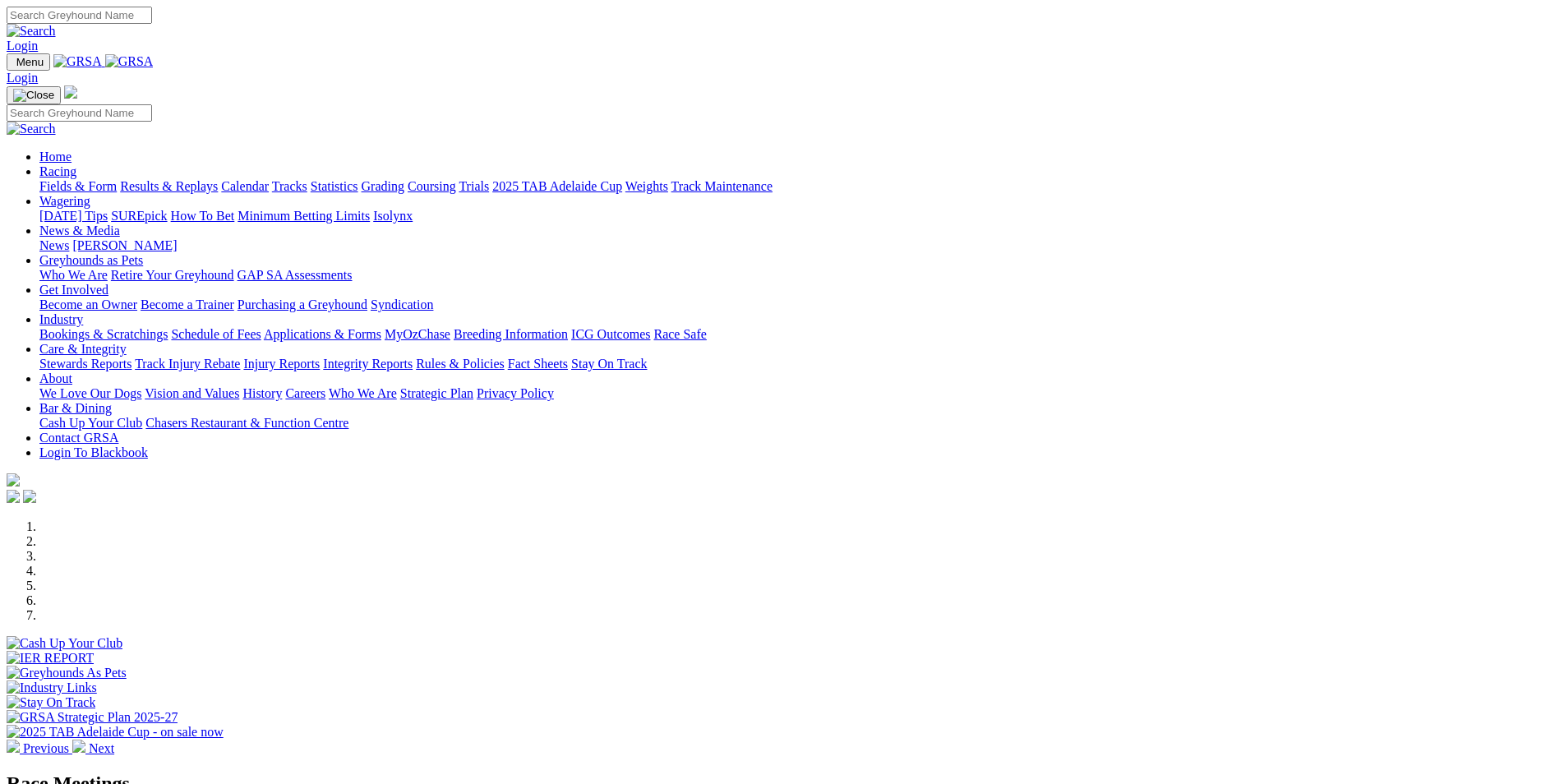
scroll to position [329, 0]
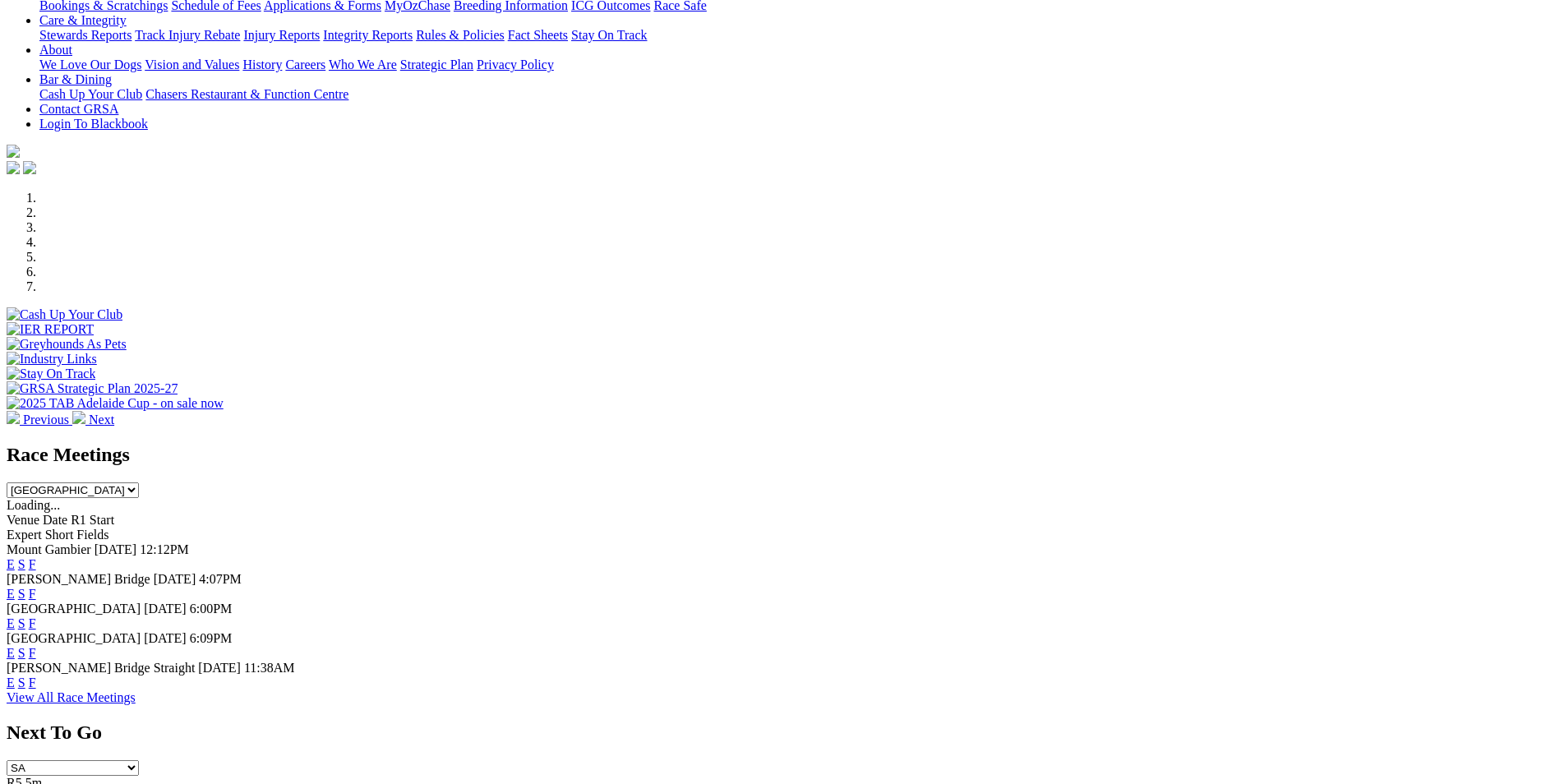
click at [15, 587] on link "E" at bounding box center [11, 594] width 8 height 14
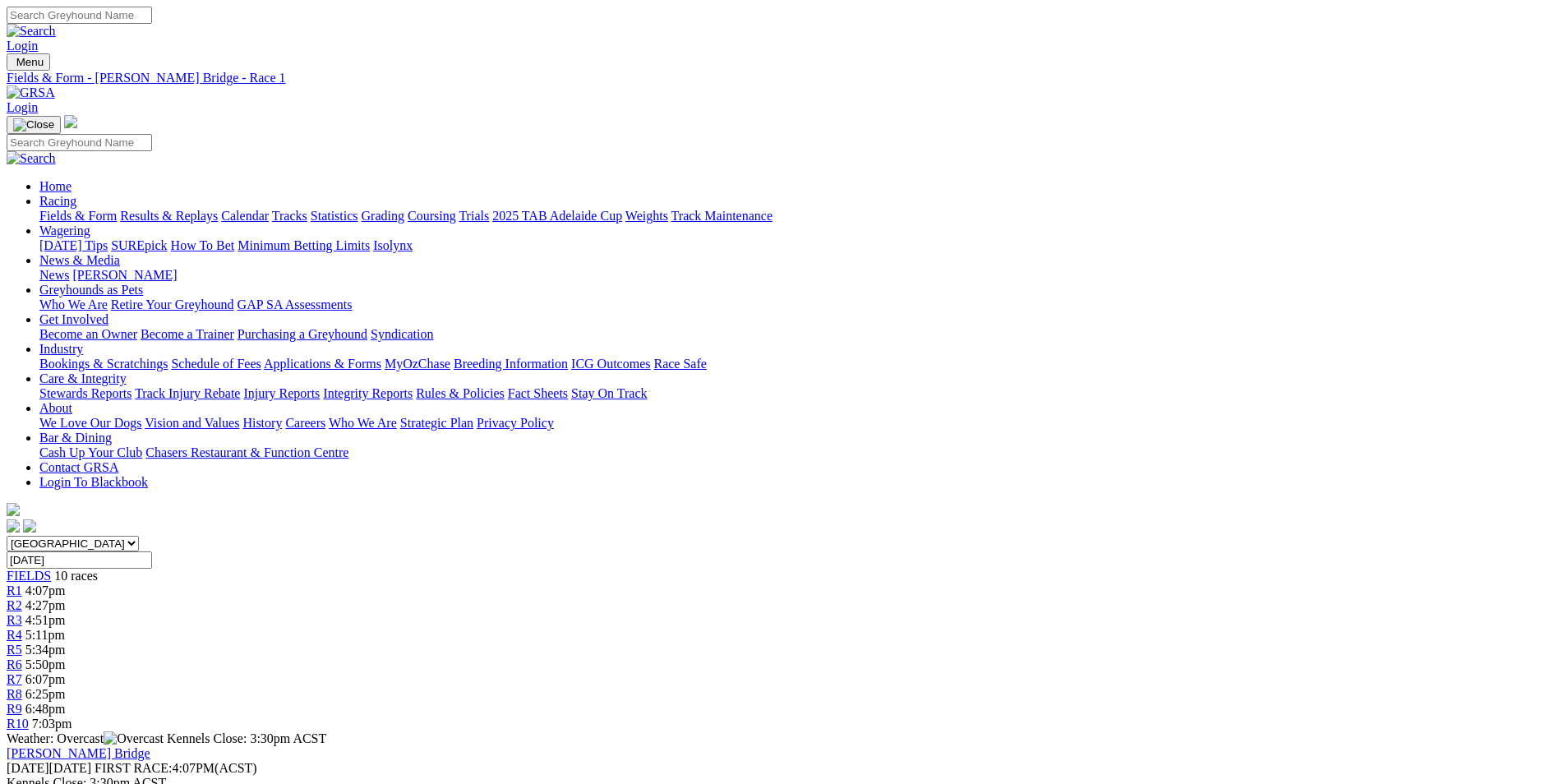
click at [819, 221] on link "PDF" at bounding box center [806, 214] width 24 height 14
click at [22, 702] on link "R9" at bounding box center [14, 708] width 16 height 14
